Goal: Download file/media

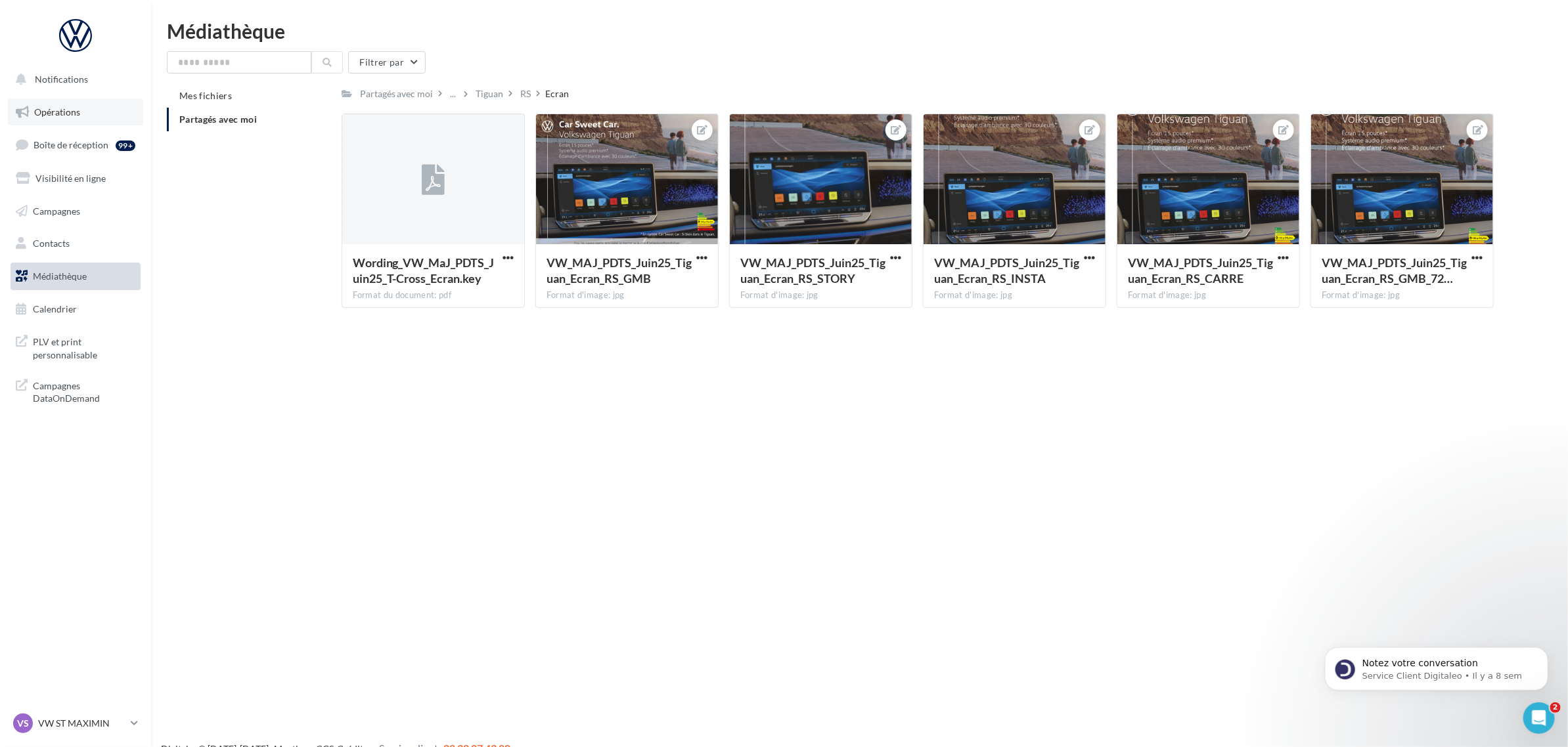
click at [77, 110] on span "Opérations" at bounding box center [57, 112] width 46 height 11
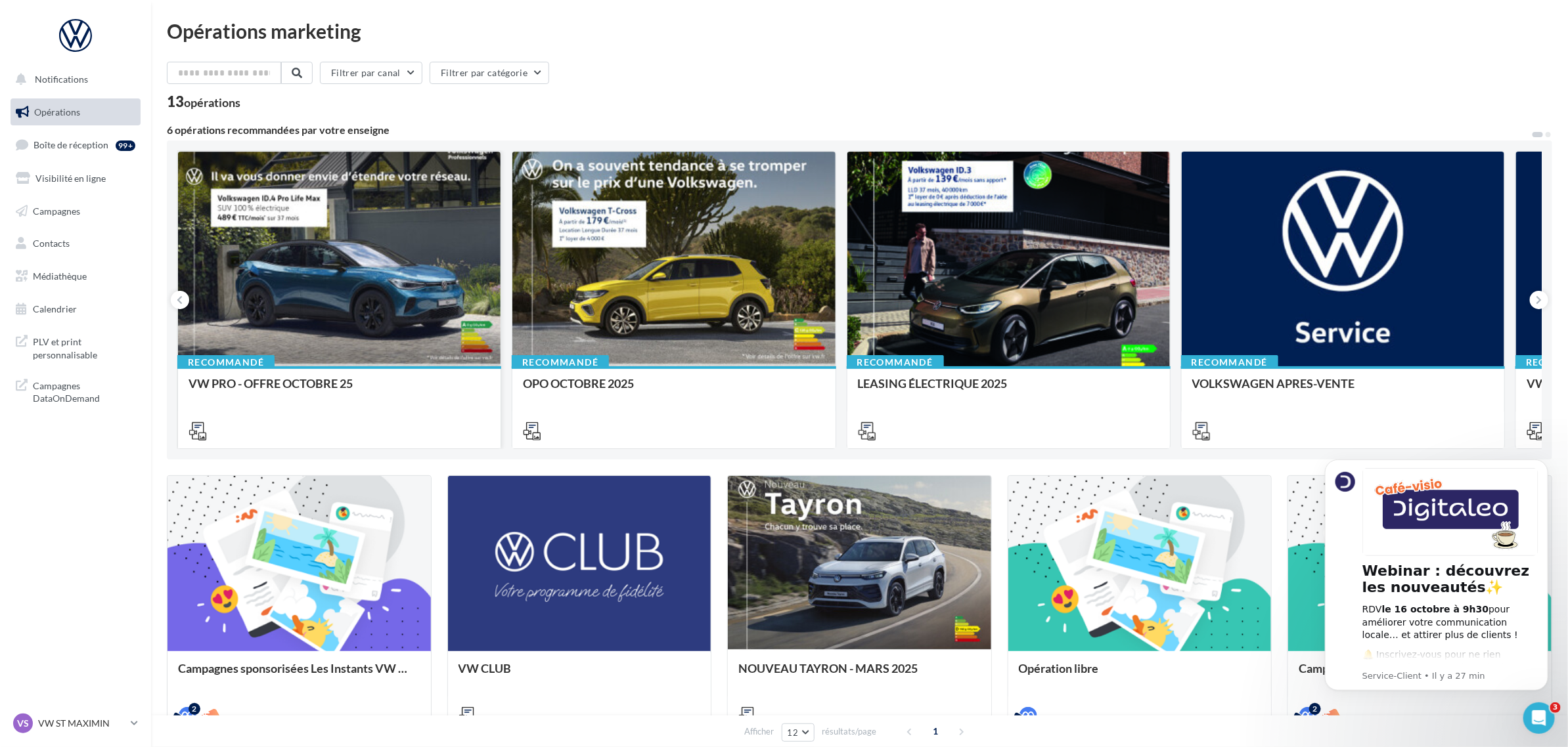
click at [371, 310] on div at bounding box center [339, 260] width 322 height 216
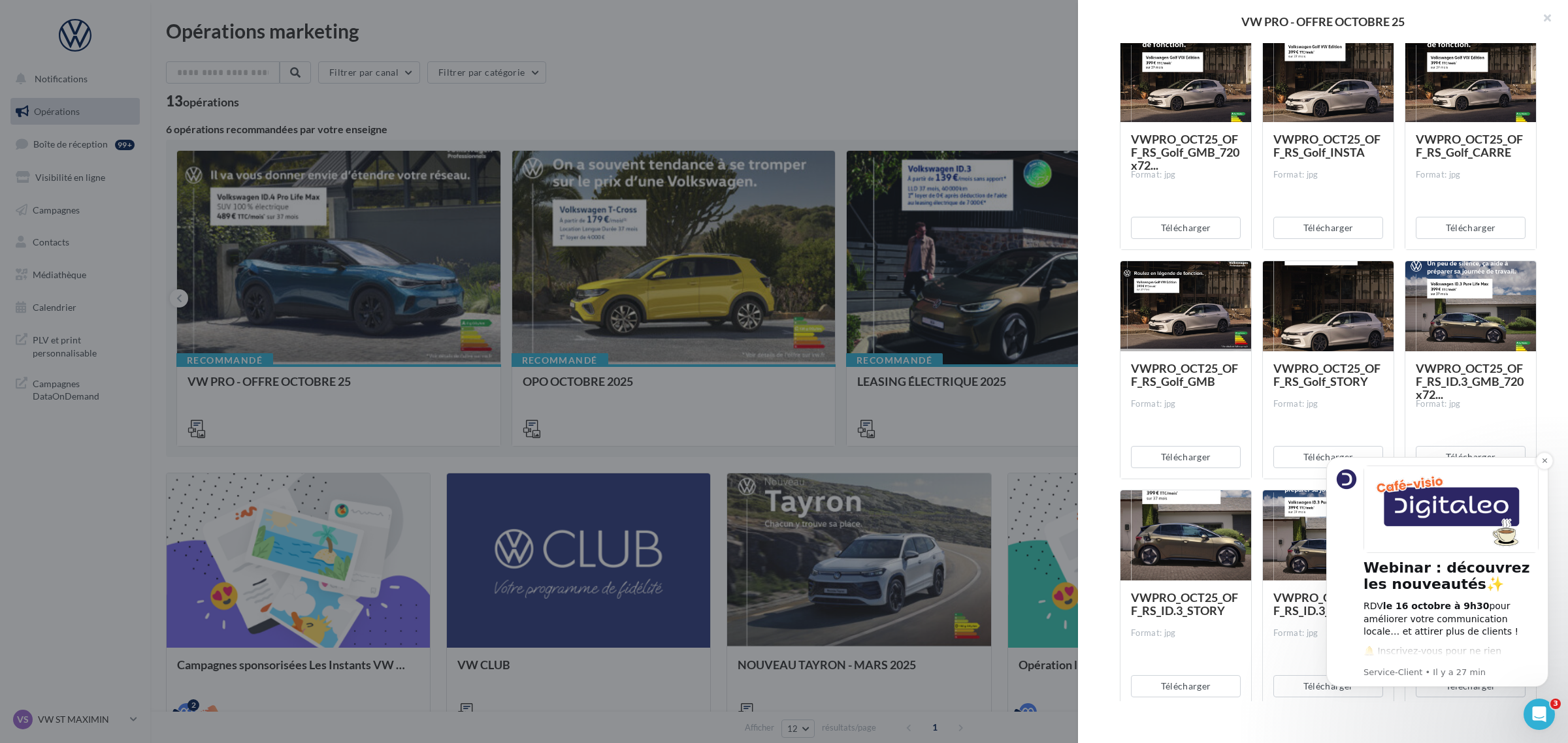
scroll to position [245, 0]
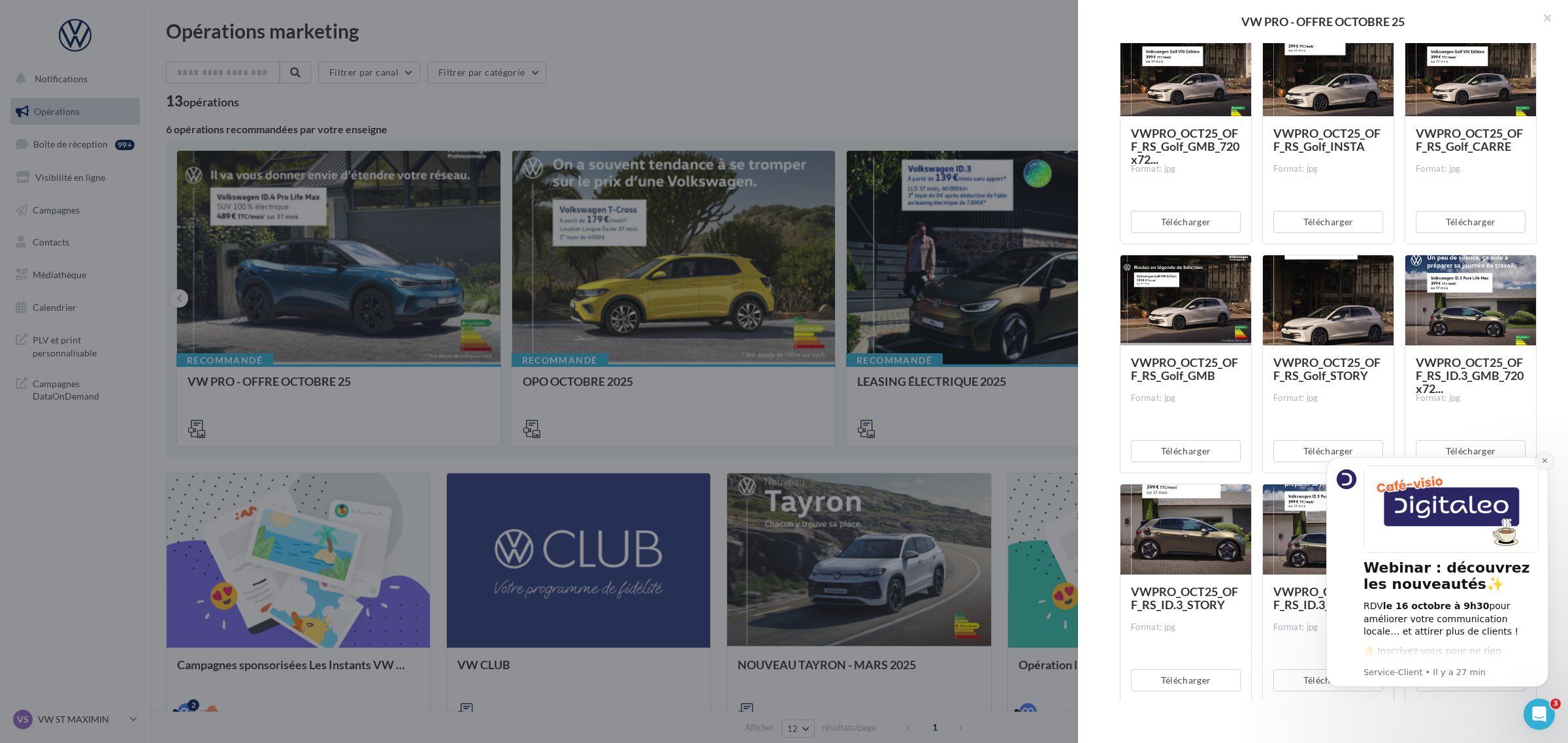
click at [1542, 464] on icon "Dismiss notification" at bounding box center [1544, 461] width 7 height 7
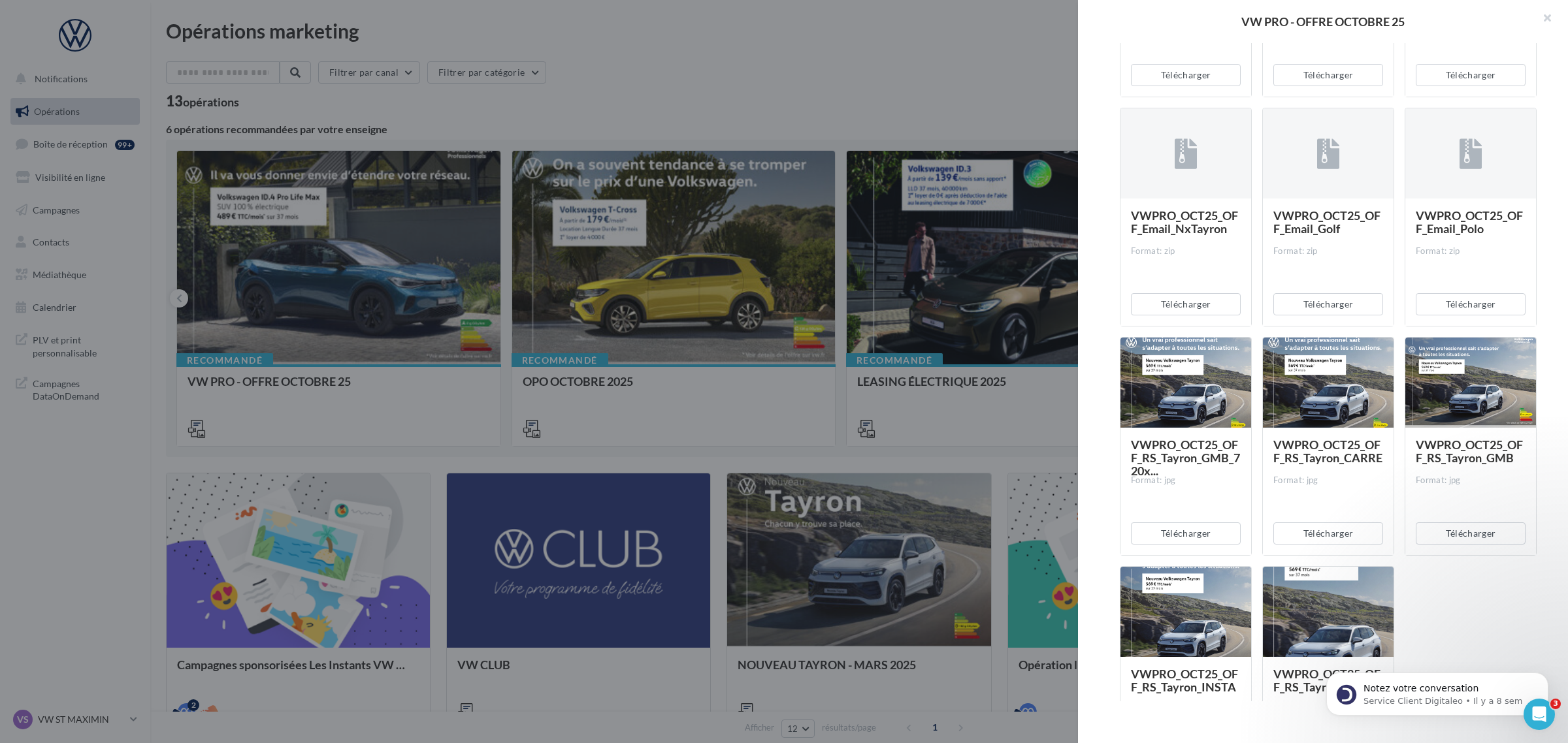
scroll to position [4980, 0]
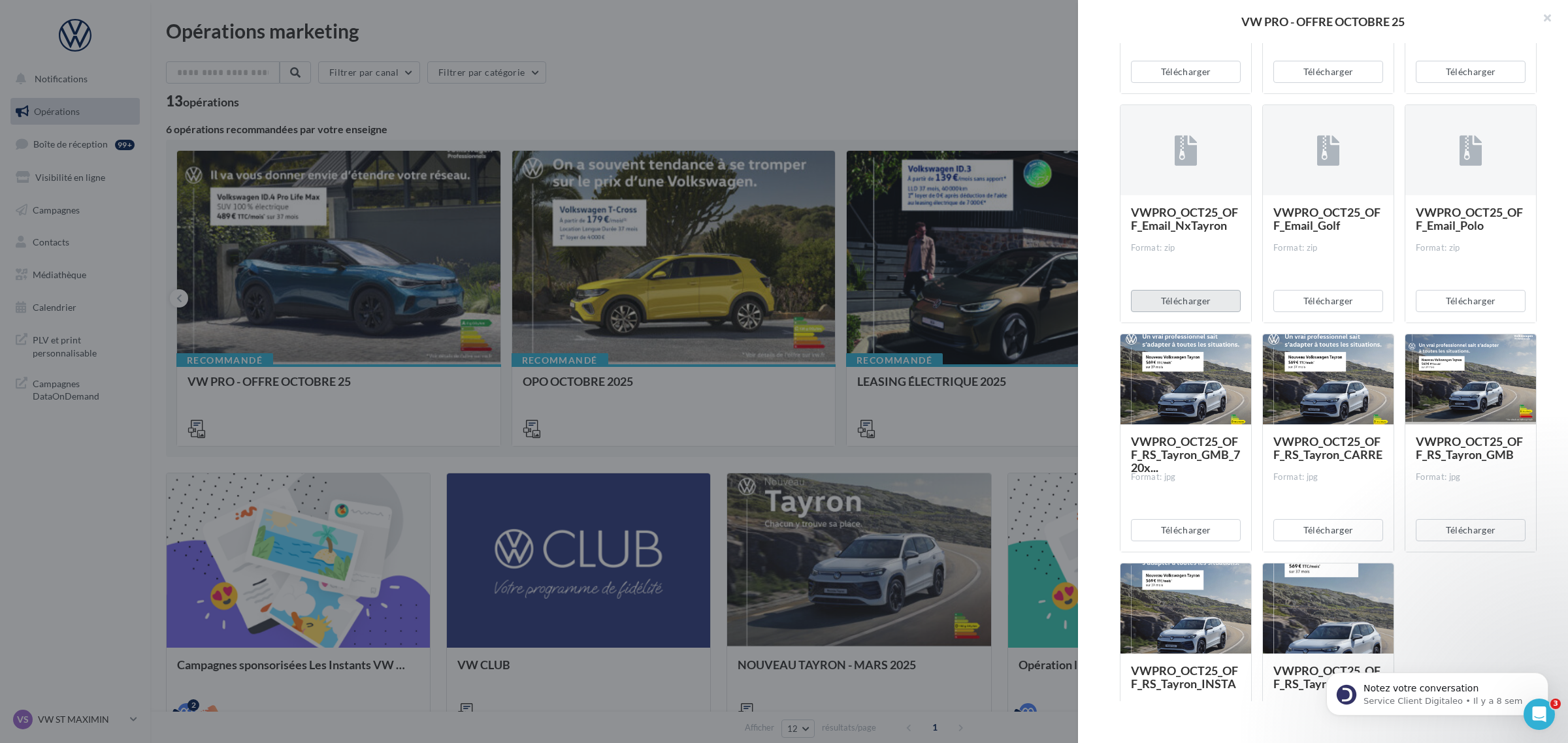
click at [1197, 298] on button "Télécharger" at bounding box center [1185, 301] width 110 height 23
click at [1349, 300] on button "Télécharger" at bounding box center [1328, 301] width 110 height 23
click at [1487, 304] on button "Télécharger" at bounding box center [1470, 301] width 110 height 23
